Goal: Information Seeking & Learning: Learn about a topic

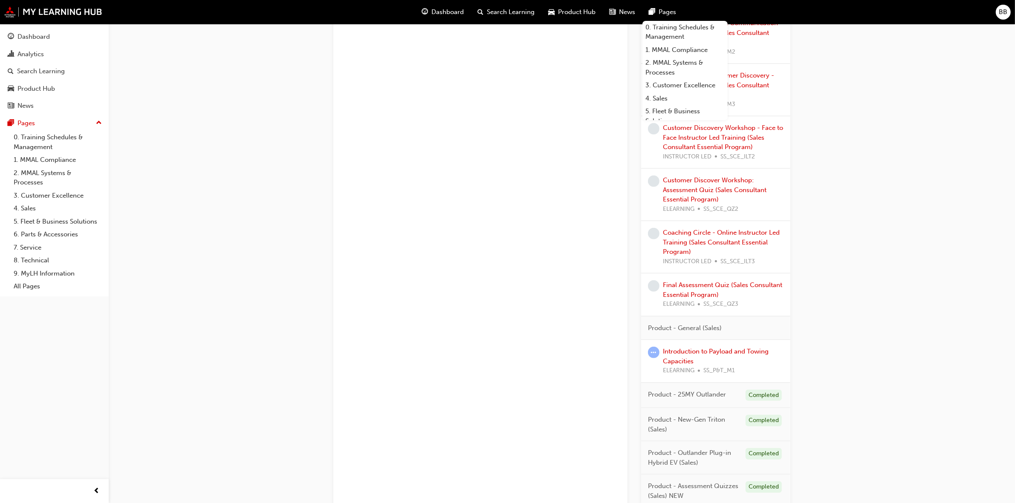
scroll to position [938, 0]
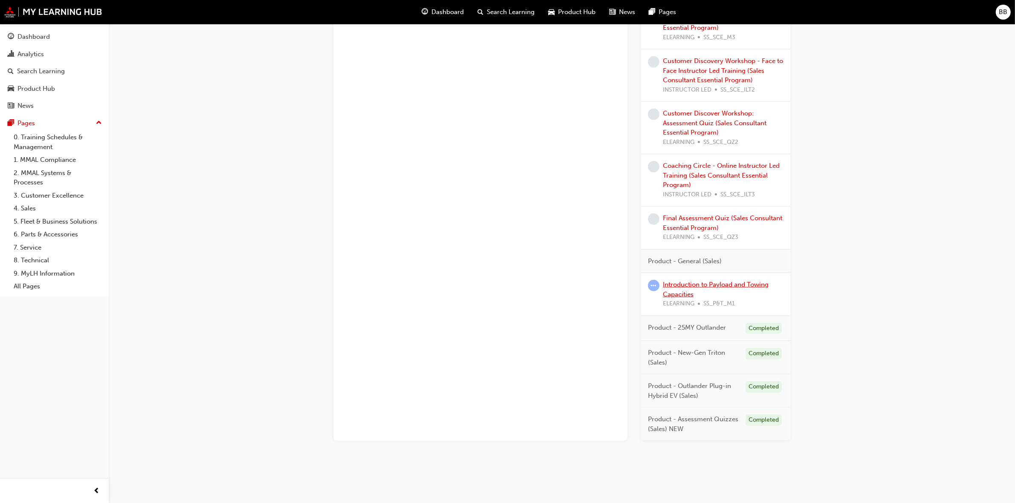
click at [685, 288] on link "Introduction to Payload and Towing Capacities" at bounding box center [716, 289] width 106 height 17
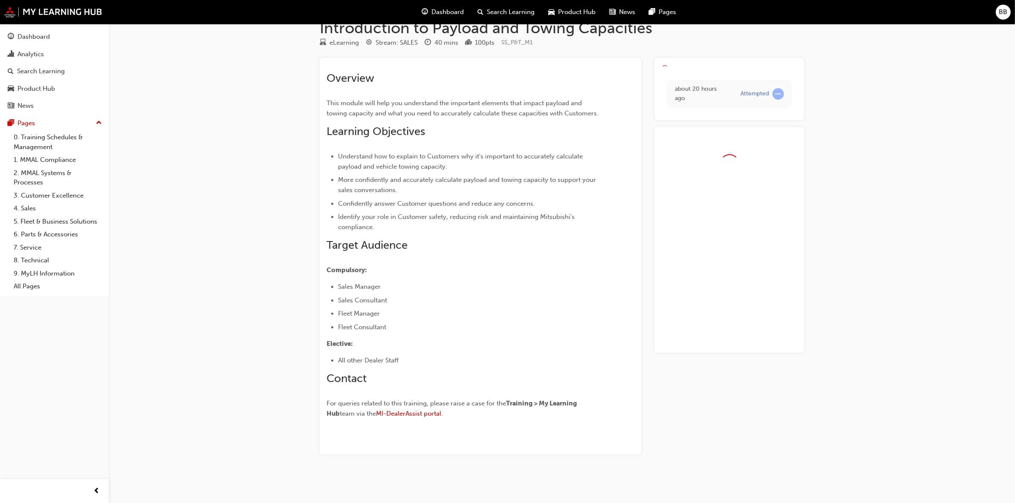
scroll to position [18, 0]
click at [700, 76] on link "Launch eLearning module" at bounding box center [730, 75] width 136 height 21
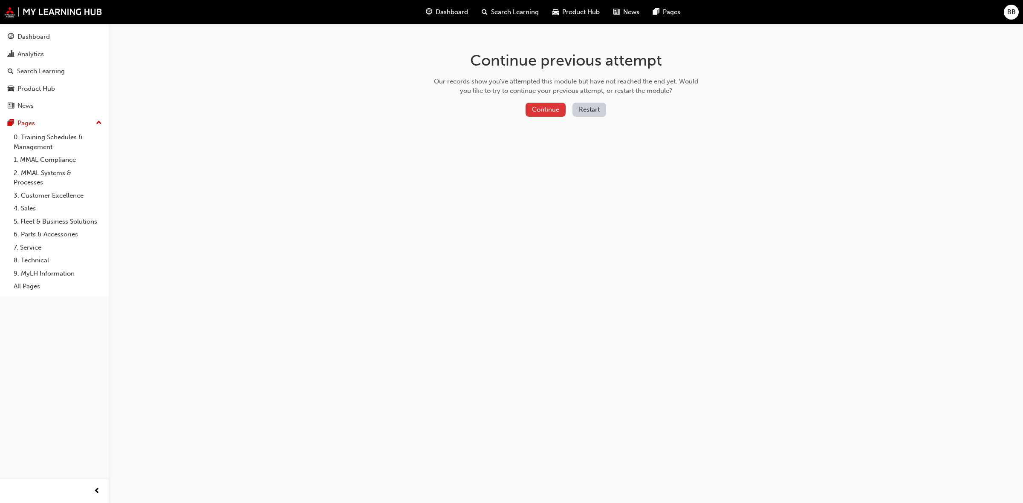
click at [532, 106] on button "Continue" at bounding box center [546, 110] width 40 height 14
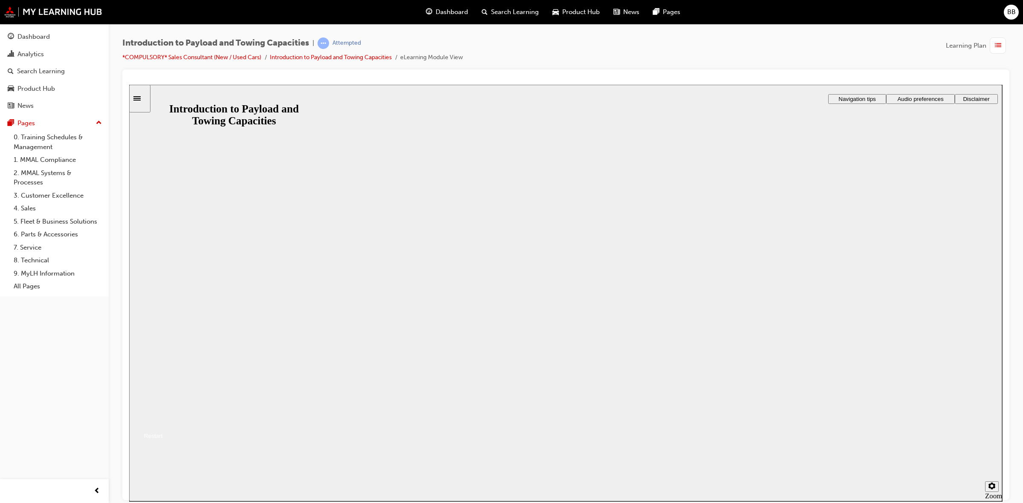
click at [163, 420] on button "Resume" at bounding box center [146, 425] width 34 height 11
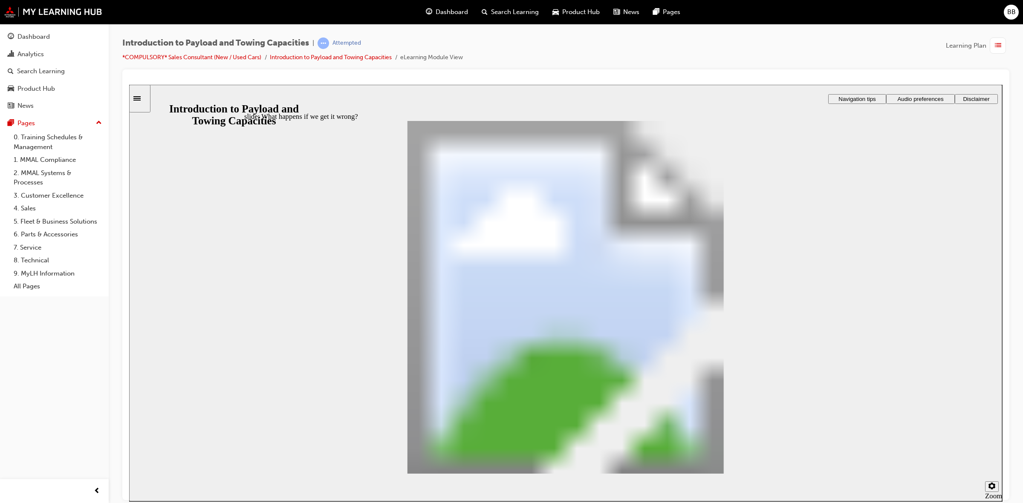
drag, startPoint x: 474, startPoint y: 256, endPoint x: 512, endPoint y: 254, distance: 37.6
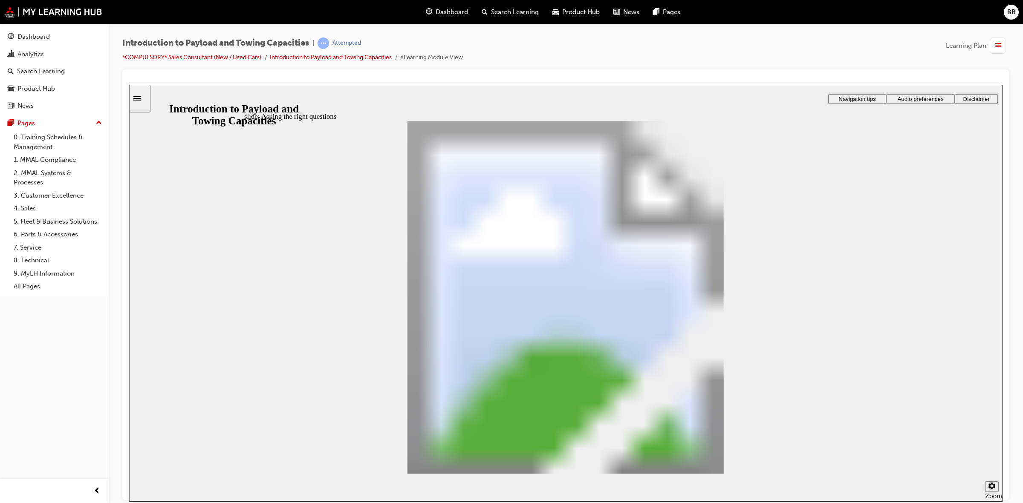
drag, startPoint x: 583, startPoint y: 347, endPoint x: 584, endPoint y: 317, distance: 29.5
drag, startPoint x: 750, startPoint y: 359, endPoint x: 777, endPoint y: 385, distance: 37.4
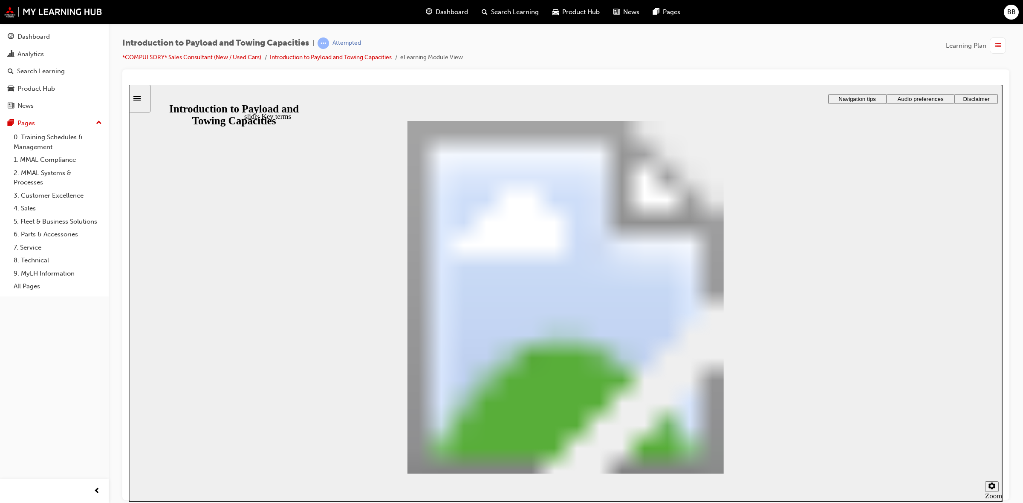
drag, startPoint x: 836, startPoint y: 179, endPoint x: 591, endPoint y: 332, distance: 288.9
drag, startPoint x: 625, startPoint y: 407, endPoint x: 838, endPoint y: 182, distance: 310.3
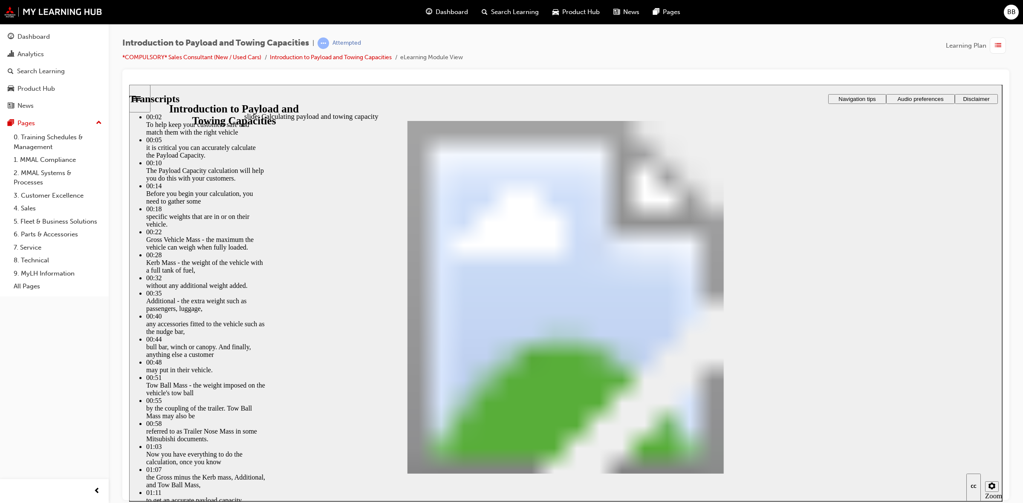
type input "25"
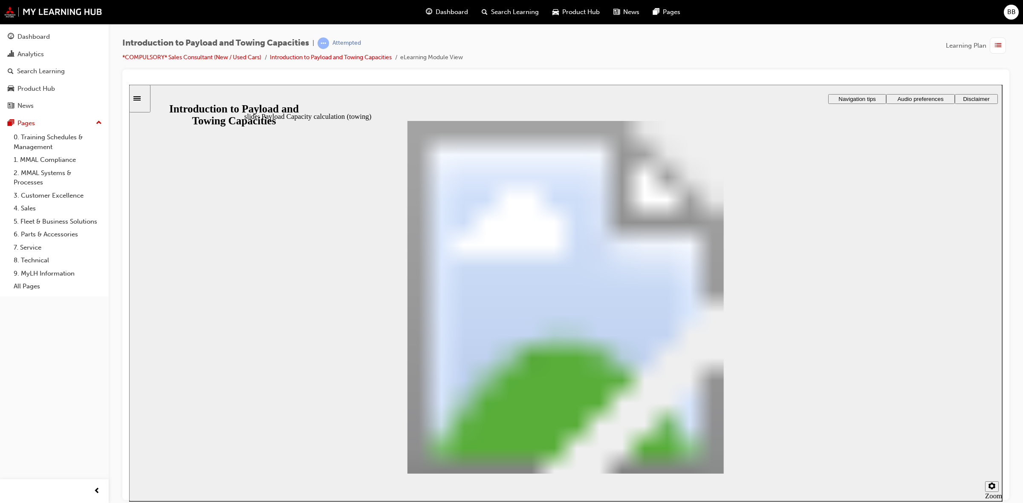
drag, startPoint x: 599, startPoint y: 341, endPoint x: 557, endPoint y: 316, distance: 48.9
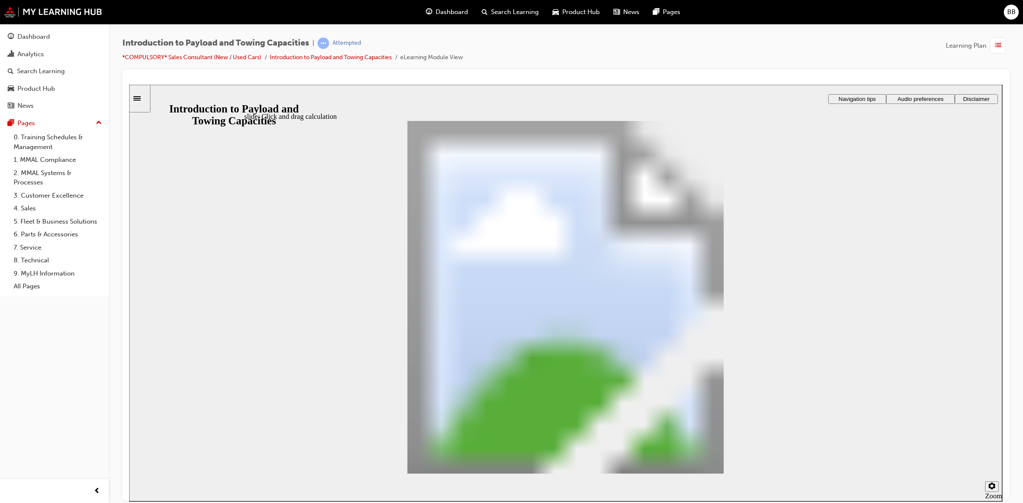
drag, startPoint x: 275, startPoint y: 279, endPoint x: 519, endPoint y: 342, distance: 252.0
drag, startPoint x: 290, startPoint y: 298, endPoint x: 501, endPoint y: 370, distance: 222.8
drag, startPoint x: 281, startPoint y: 286, endPoint x: 425, endPoint y: 364, distance: 163.3
drag, startPoint x: 281, startPoint y: 287, endPoint x: 636, endPoint y: 356, distance: 361.3
drag, startPoint x: 418, startPoint y: 347, endPoint x: 521, endPoint y: 360, distance: 103.6
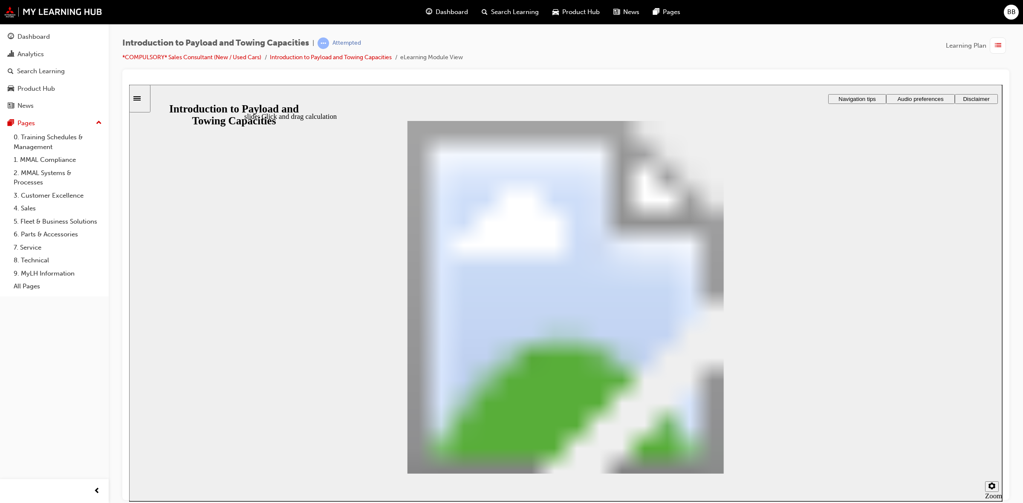
drag, startPoint x: 413, startPoint y: 306, endPoint x: 422, endPoint y: 350, distance: 44.8
drag, startPoint x: 347, startPoint y: 285, endPoint x: 471, endPoint y: 371, distance: 150.6
drag, startPoint x: 266, startPoint y: 289, endPoint x: 457, endPoint y: 366, distance: 206.2
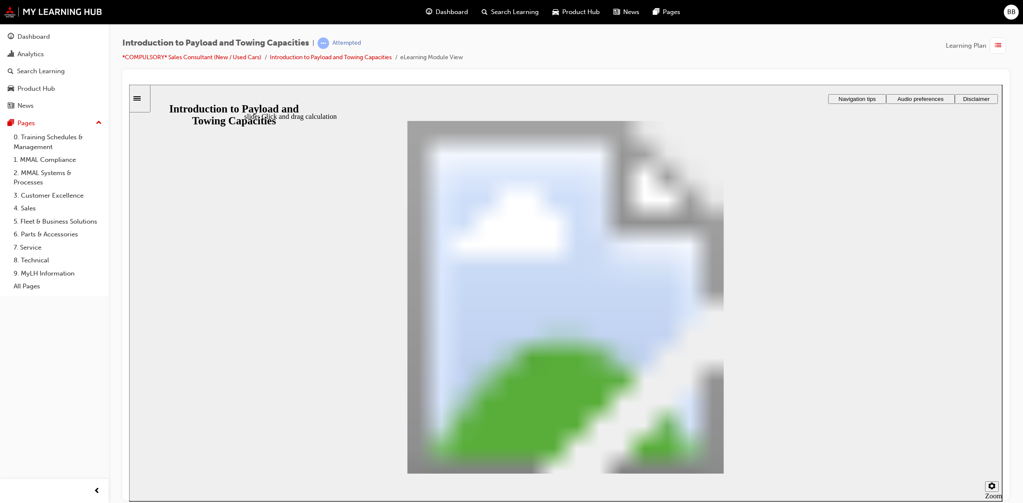
drag, startPoint x: 418, startPoint y: 287, endPoint x: 502, endPoint y: 346, distance: 102.3
drag, startPoint x: 465, startPoint y: 272, endPoint x: 518, endPoint y: 352, distance: 95.6
drag, startPoint x: 529, startPoint y: 291, endPoint x: 597, endPoint y: 362, distance: 98.6
drag, startPoint x: 589, startPoint y: 280, endPoint x: 607, endPoint y: 356, distance: 78.7
drag, startPoint x: 650, startPoint y: 282, endPoint x: 621, endPoint y: 346, distance: 70.4
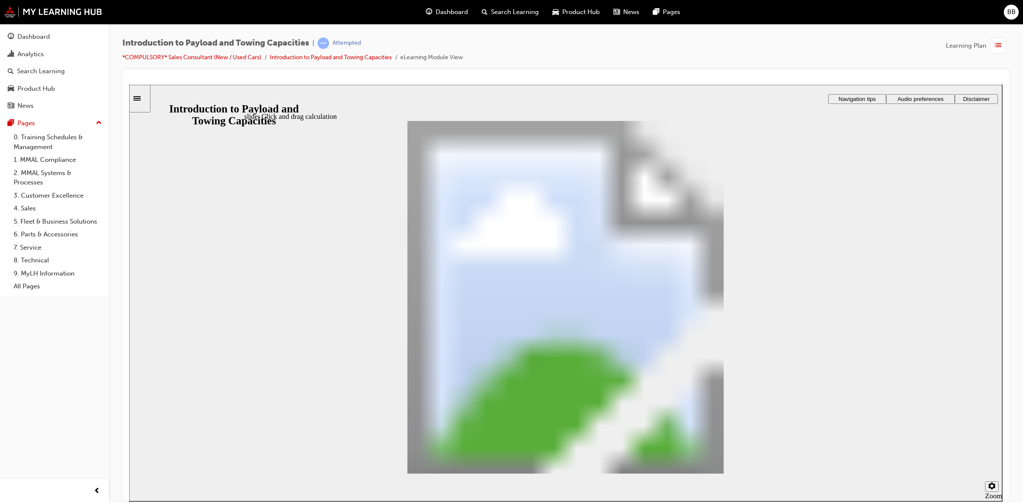
drag, startPoint x: 656, startPoint y: 292, endPoint x: 585, endPoint y: 381, distance: 113.4
drag, startPoint x: 725, startPoint y: 283, endPoint x: 604, endPoint y: 347, distance: 136.5
drag, startPoint x: 770, startPoint y: 284, endPoint x: 612, endPoint y: 347, distance: 170.4
checkbox input "true"
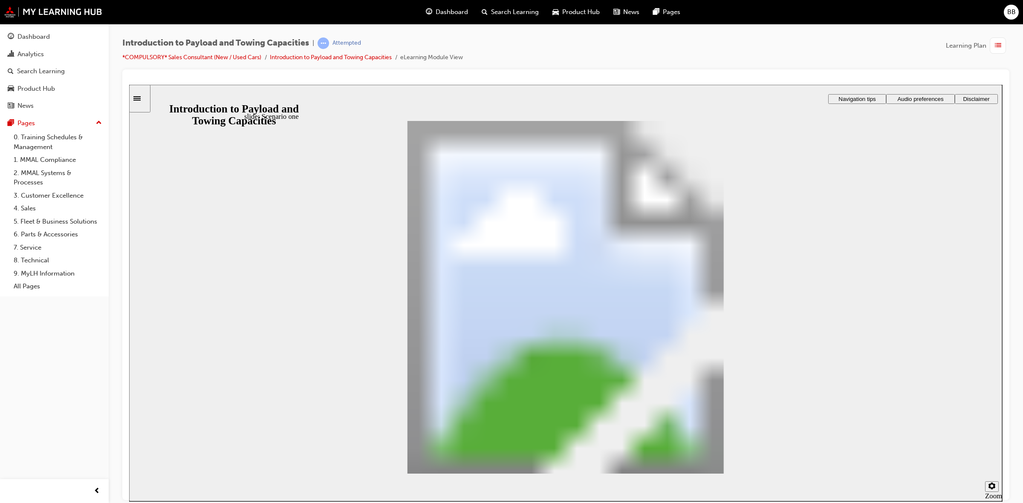
checkbox input "true"
drag, startPoint x: 388, startPoint y: 263, endPoint x: 642, endPoint y: 324, distance: 261.4
drag, startPoint x: 362, startPoint y: 268, endPoint x: 567, endPoint y: 328, distance: 213.8
drag, startPoint x: 344, startPoint y: 255, endPoint x: 540, endPoint y: 329, distance: 209.2
drag, startPoint x: 376, startPoint y: 269, endPoint x: 645, endPoint y: 344, distance: 278.7
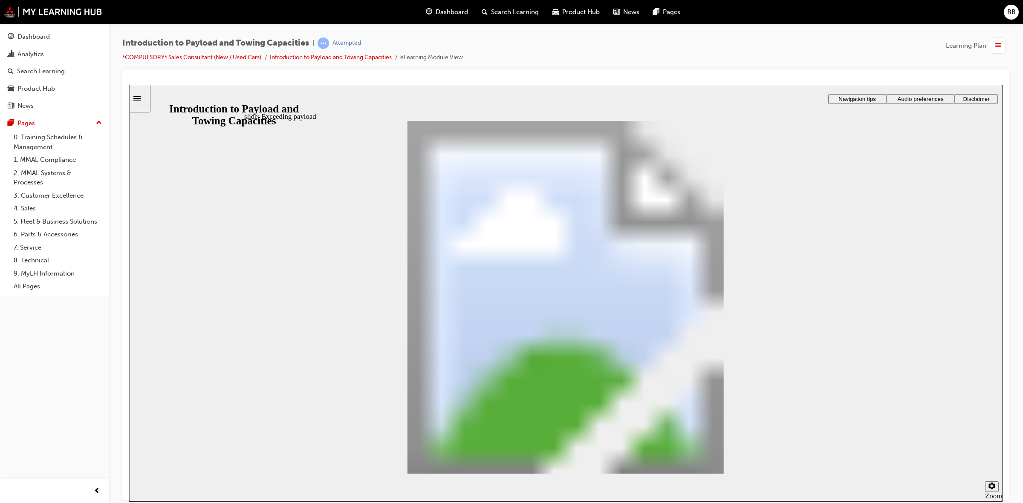
drag, startPoint x: 367, startPoint y: 267, endPoint x: 546, endPoint y: 358, distance: 200.9
drag, startPoint x: 489, startPoint y: 304, endPoint x: 602, endPoint y: 336, distance: 117.5
drag, startPoint x: 853, startPoint y: 277, endPoint x: 987, endPoint y: 279, distance: 134.7
drag, startPoint x: 381, startPoint y: 283, endPoint x: 533, endPoint y: 341, distance: 162.8
drag, startPoint x: 379, startPoint y: 281, endPoint x: 523, endPoint y: 317, distance: 149.3
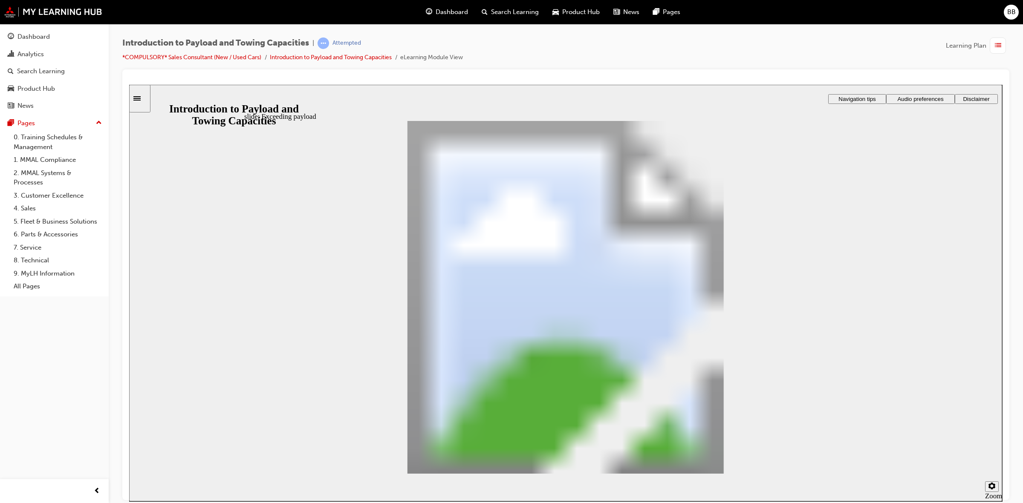
drag, startPoint x: 353, startPoint y: 263, endPoint x: 541, endPoint y: 337, distance: 202.7
drag, startPoint x: 359, startPoint y: 260, endPoint x: 637, endPoint y: 329, distance: 286.2
drag, startPoint x: 412, startPoint y: 292, endPoint x: 659, endPoint y: 364, distance: 256.8
drag, startPoint x: 702, startPoint y: 325, endPoint x: 698, endPoint y: 337, distance: 12.1
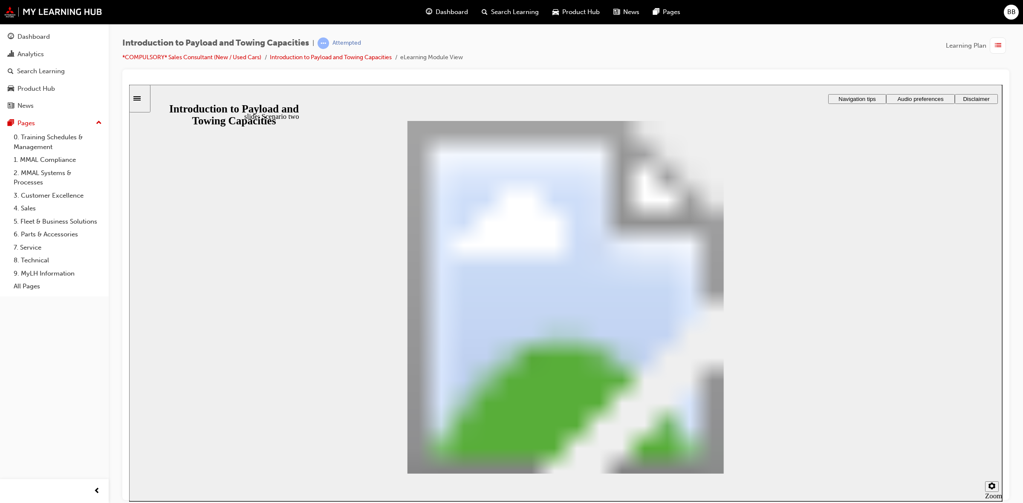
radio input "false"
radio input "true"
drag, startPoint x: 723, startPoint y: 370, endPoint x: 751, endPoint y: 341, distance: 40.4
radio input "true"
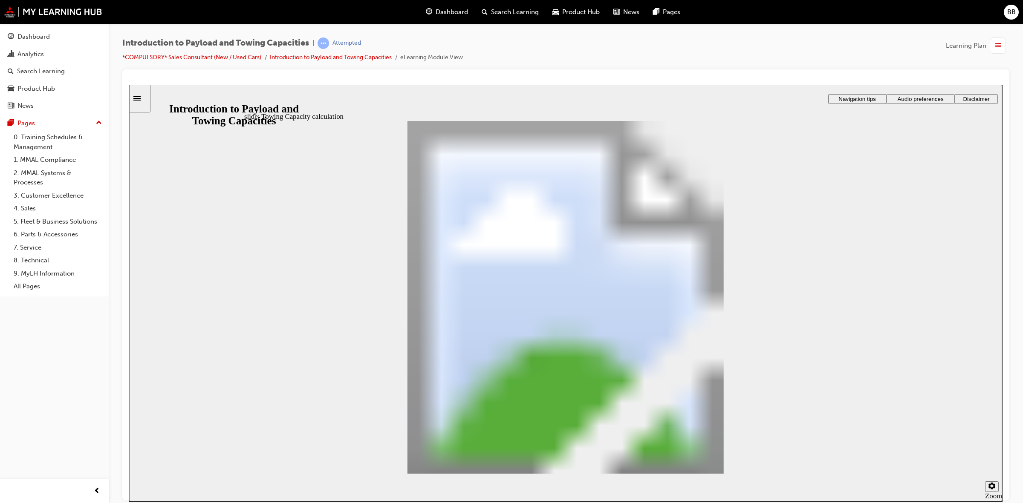
drag, startPoint x: 832, startPoint y: 451, endPoint x: 832, endPoint y: 457, distance: 6.0
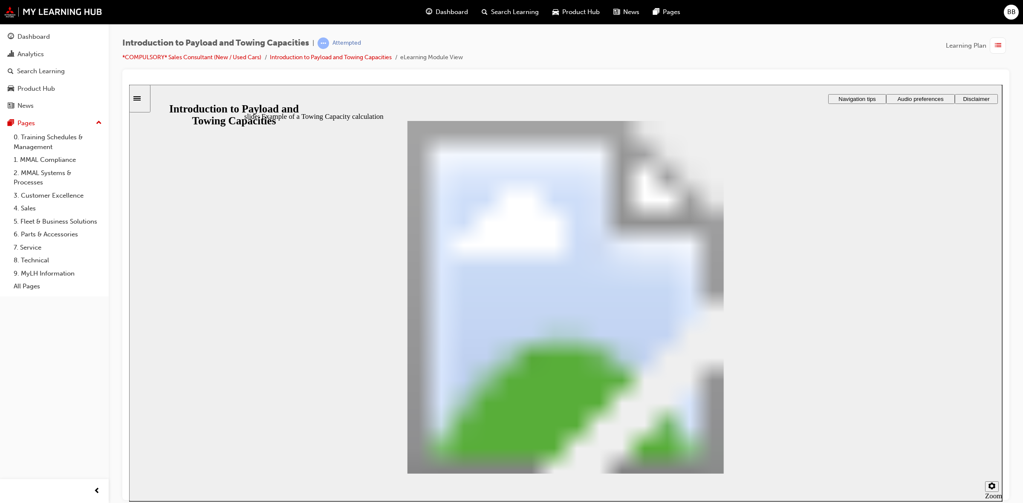
drag, startPoint x: 832, startPoint y: 457, endPoint x: 382, endPoint y: 296, distance: 478.6
drag, startPoint x: 631, startPoint y: 314, endPoint x: 752, endPoint y: 312, distance: 121.5
drag, startPoint x: 367, startPoint y: 195, endPoint x: 450, endPoint y: 194, distance: 83.1
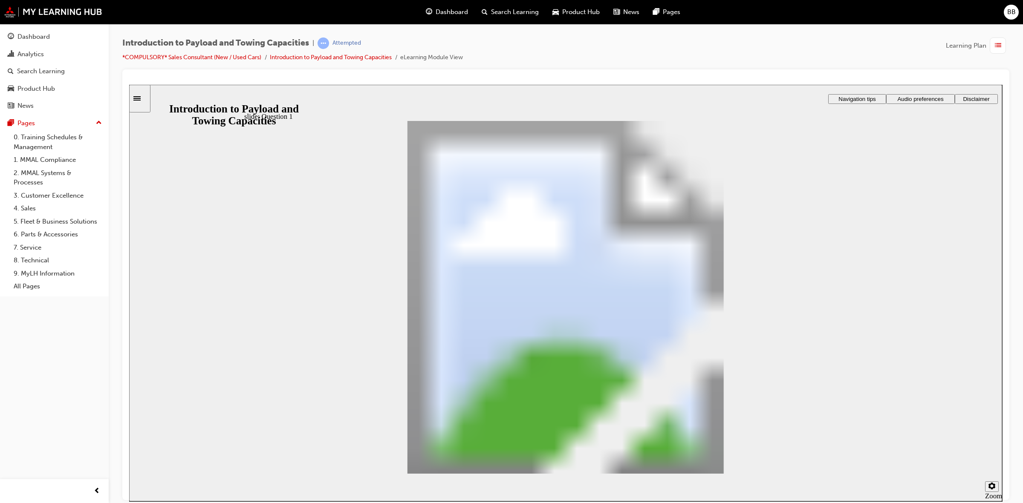
radio input "true"
drag, startPoint x: 509, startPoint y: 294, endPoint x: 841, endPoint y: 446, distance: 365.5
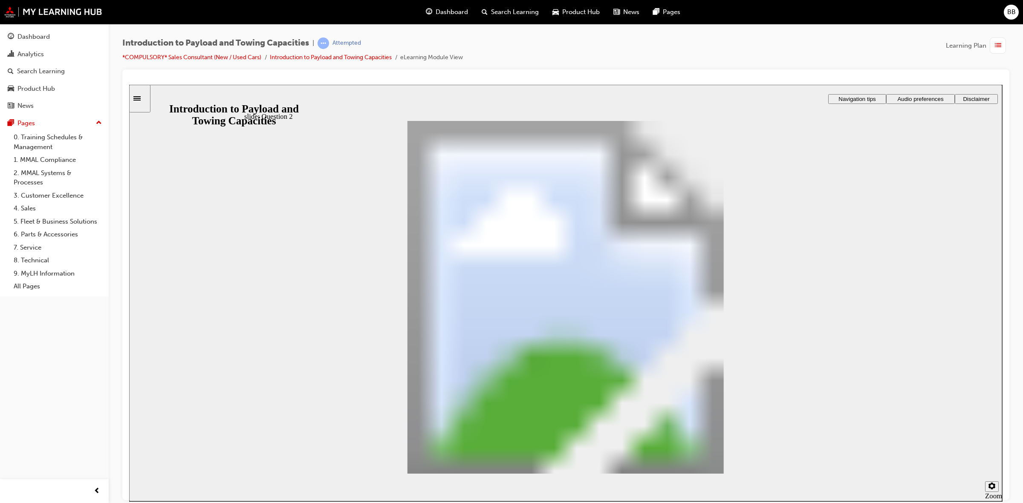
drag, startPoint x: 582, startPoint y: 385, endPoint x: 559, endPoint y: 253, distance: 133.6
drag, startPoint x: 722, startPoint y: 384, endPoint x: 478, endPoint y: 290, distance: 261.2
drag, startPoint x: 735, startPoint y: 345, endPoint x: 607, endPoint y: 283, distance: 143.0
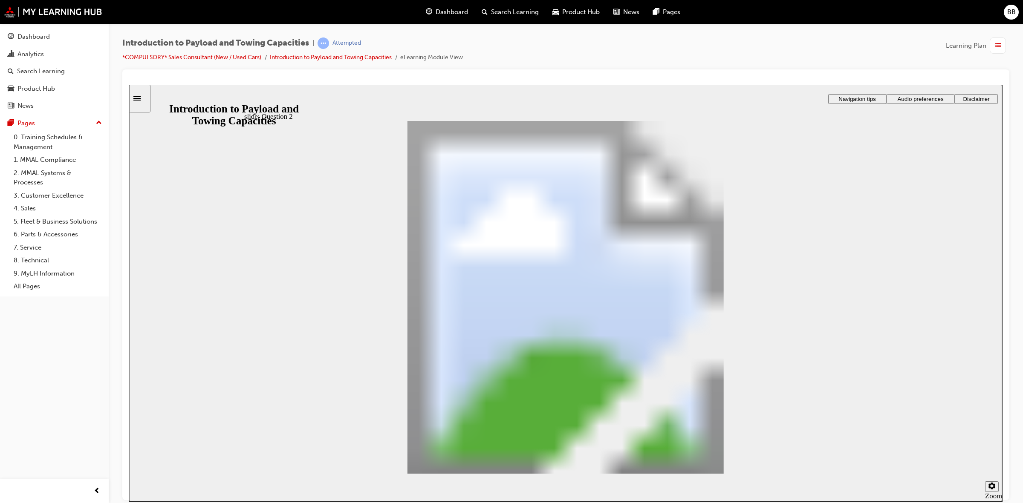
drag, startPoint x: 541, startPoint y: 326, endPoint x: 555, endPoint y: 326, distance: 14.1
checkbox input "true"
drag, startPoint x: 405, startPoint y: 263, endPoint x: 563, endPoint y: 263, distance: 157.7
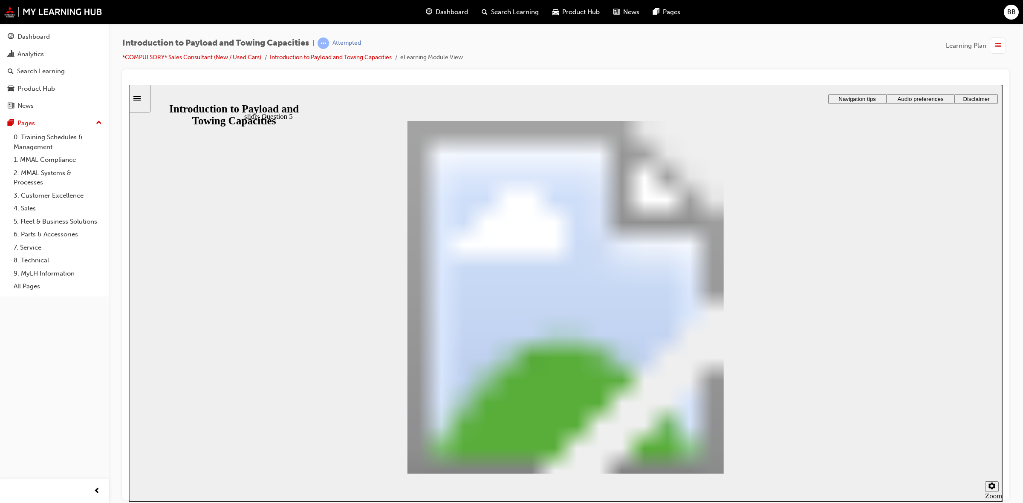
drag, startPoint x: 396, startPoint y: 390, endPoint x: 398, endPoint y: 400, distance: 10.7
drag, startPoint x: 612, startPoint y: 393, endPoint x: 628, endPoint y: 376, distance: 22.6
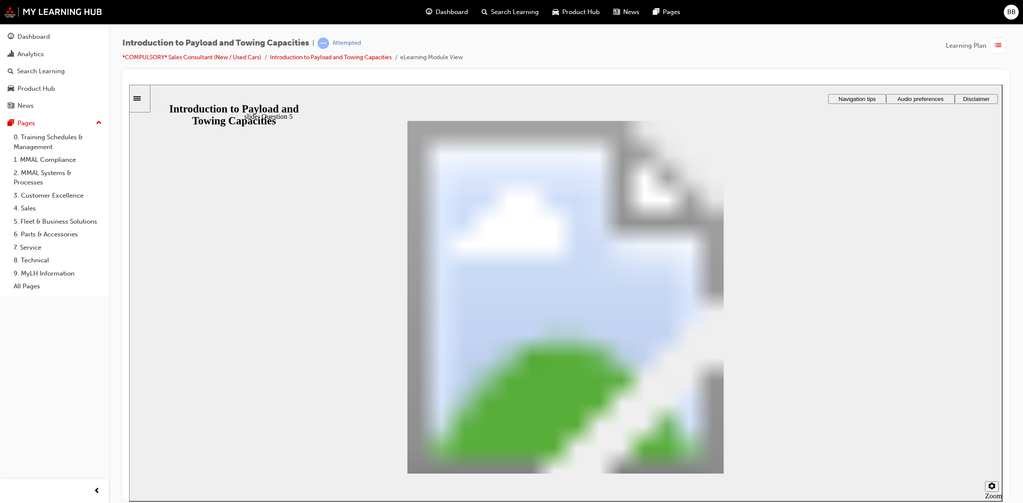
drag, startPoint x: 574, startPoint y: 234, endPoint x: 519, endPoint y: 238, distance: 54.8
drag, startPoint x: 518, startPoint y: 226, endPoint x: 535, endPoint y: 234, distance: 18.1
drag, startPoint x: 540, startPoint y: 225, endPoint x: 636, endPoint y: 396, distance: 196.2
drag, startPoint x: 585, startPoint y: 227, endPoint x: 683, endPoint y: 275, distance: 108.9
drag, startPoint x: 595, startPoint y: 226, endPoint x: 664, endPoint y: 315, distance: 112.2
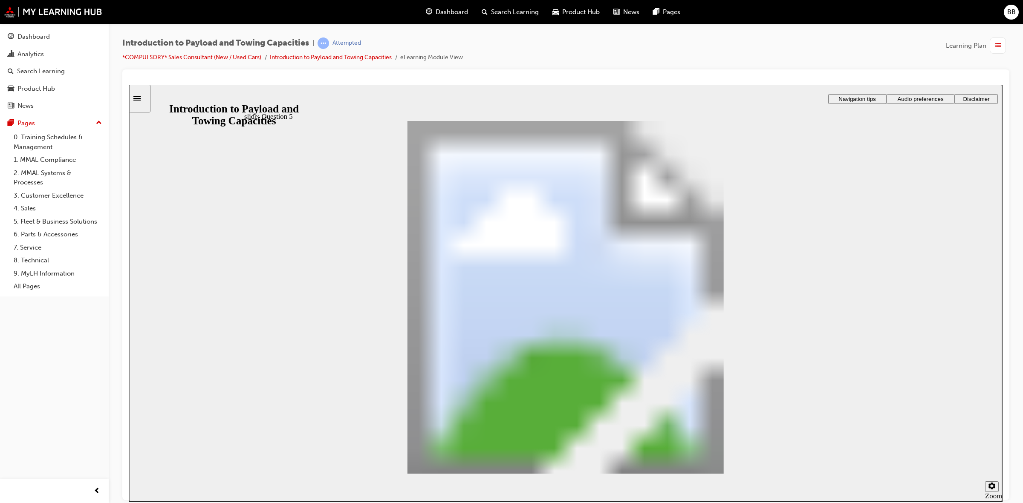
drag, startPoint x: 632, startPoint y: 336, endPoint x: 636, endPoint y: 374, distance: 38.2
drag, startPoint x: 627, startPoint y: 219, endPoint x: 699, endPoint y: 313, distance: 119.2
